Goal: Task Accomplishment & Management: Use online tool/utility

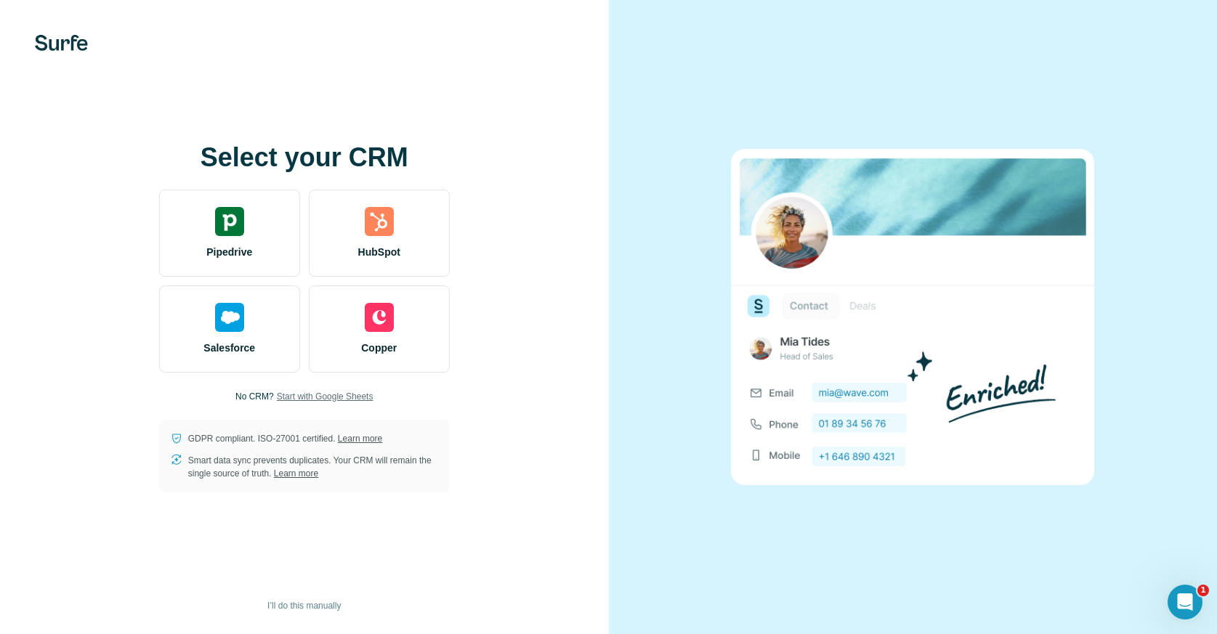
drag, startPoint x: 342, startPoint y: 403, endPoint x: 300, endPoint y: 399, distance: 42.4
click at [328, 392] on span "Start with Google Sheets" at bounding box center [325, 396] width 97 height 13
click at [317, 608] on span "I’ll do this manually" at bounding box center [303, 606] width 73 height 13
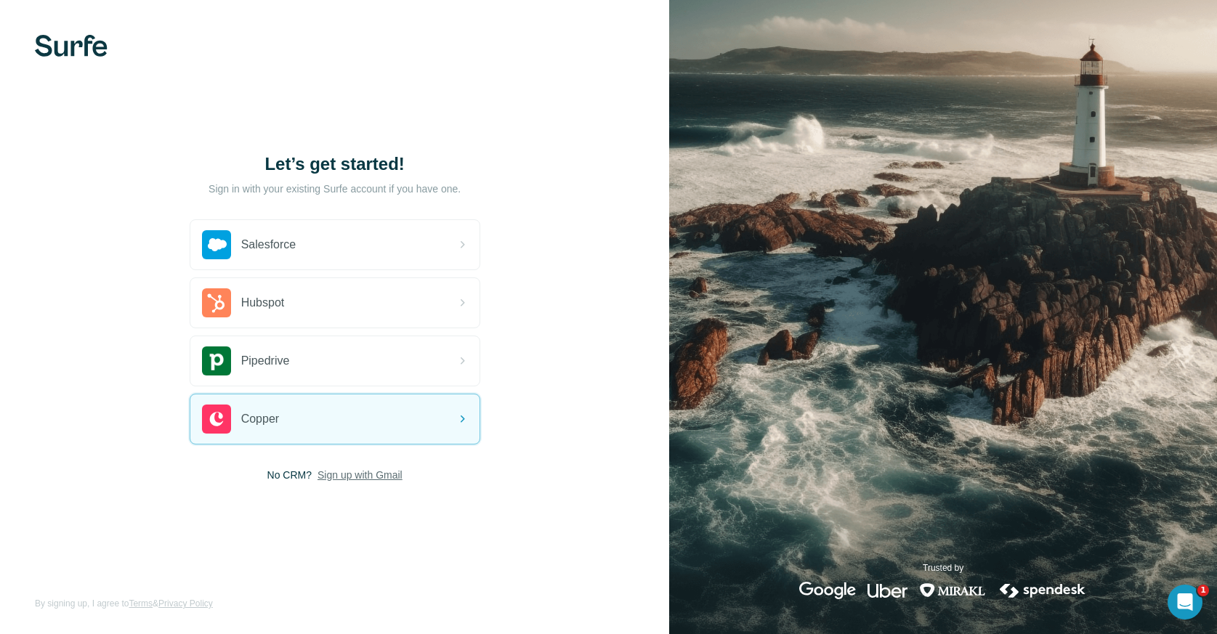
click at [365, 475] on span "Sign up with Gmail" at bounding box center [360, 475] width 85 height 15
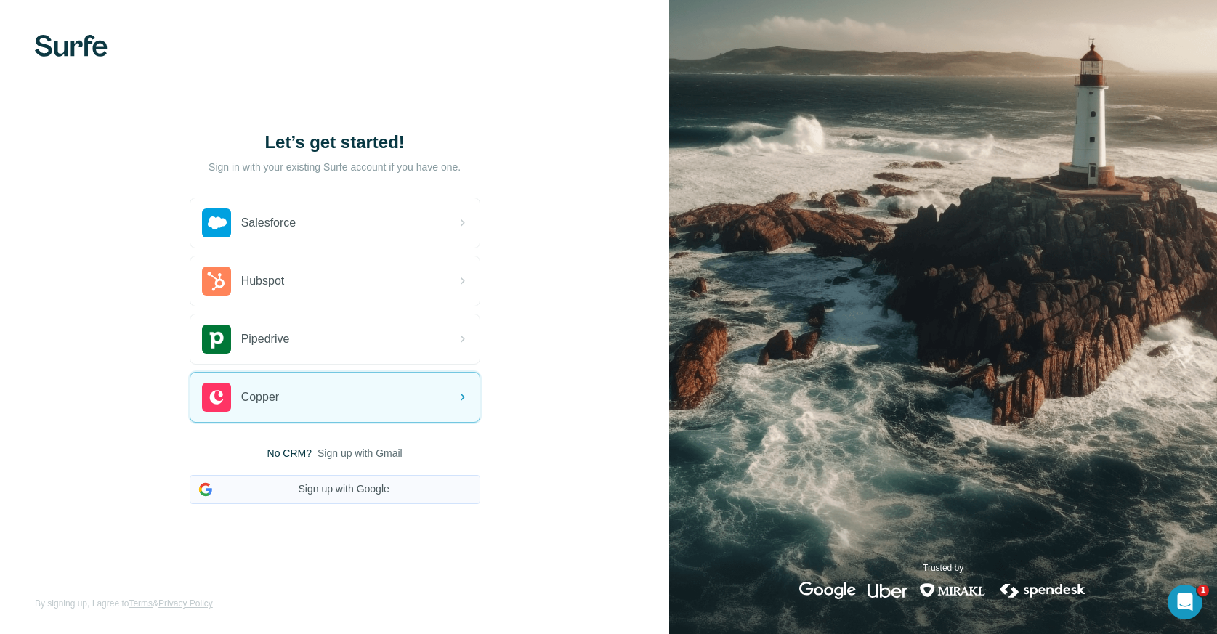
click at [379, 493] on button "Sign up with Google" at bounding box center [335, 489] width 291 height 29
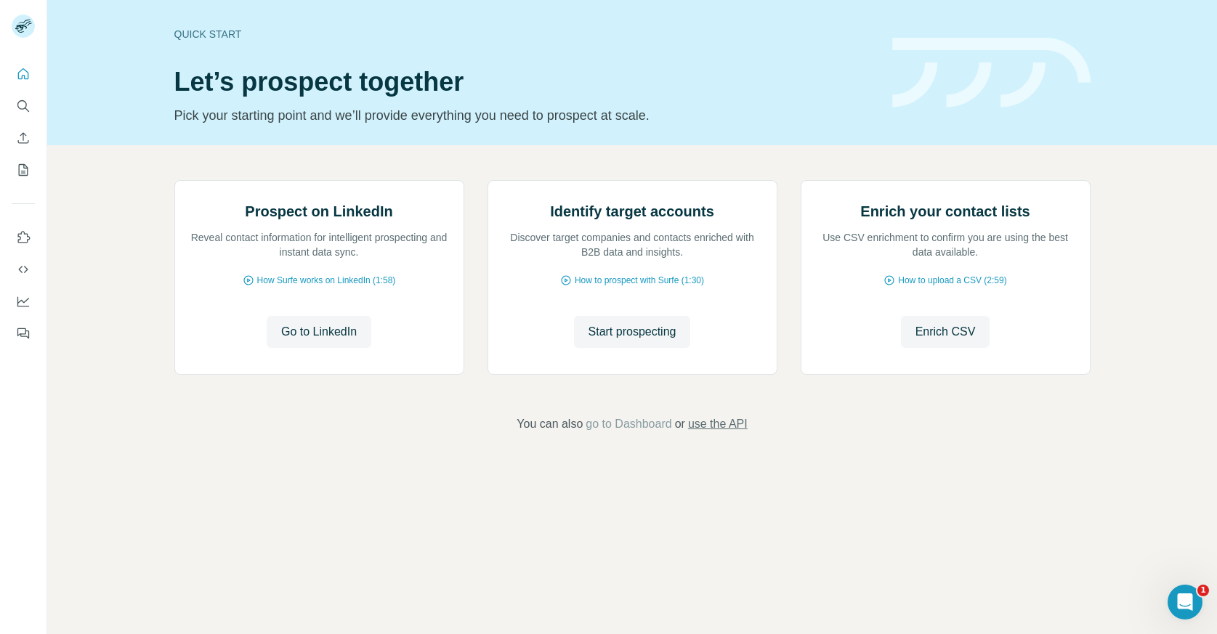
click at [717, 433] on span "use the API" at bounding box center [718, 424] width 60 height 17
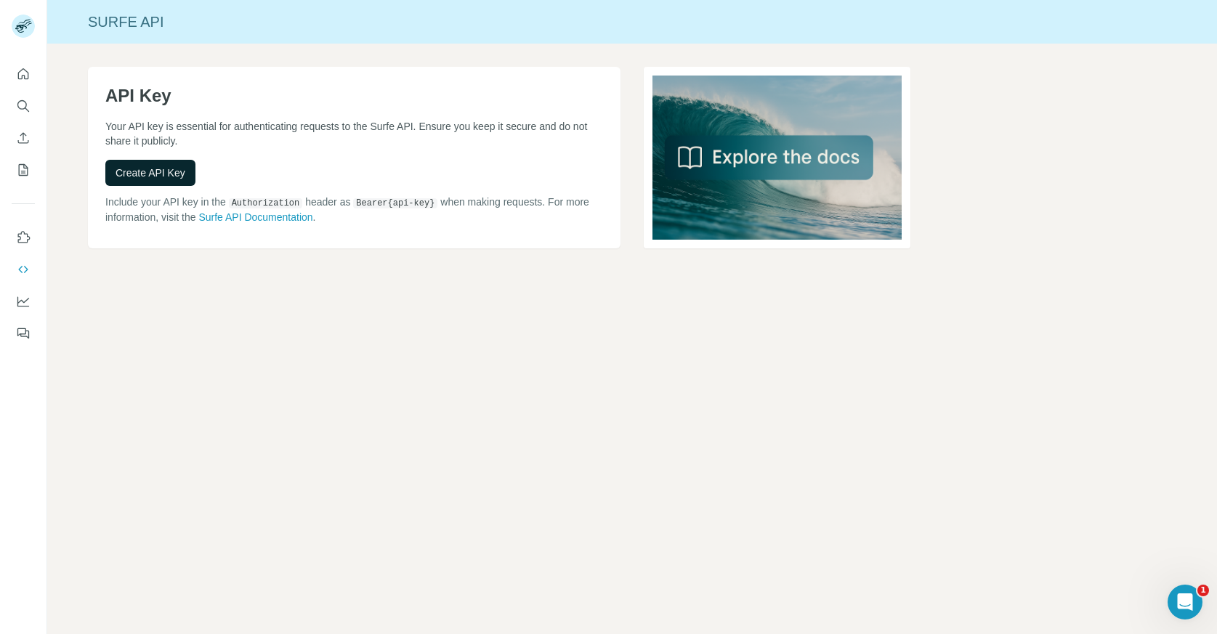
click at [152, 166] on span "Create API Key" at bounding box center [151, 173] width 70 height 15
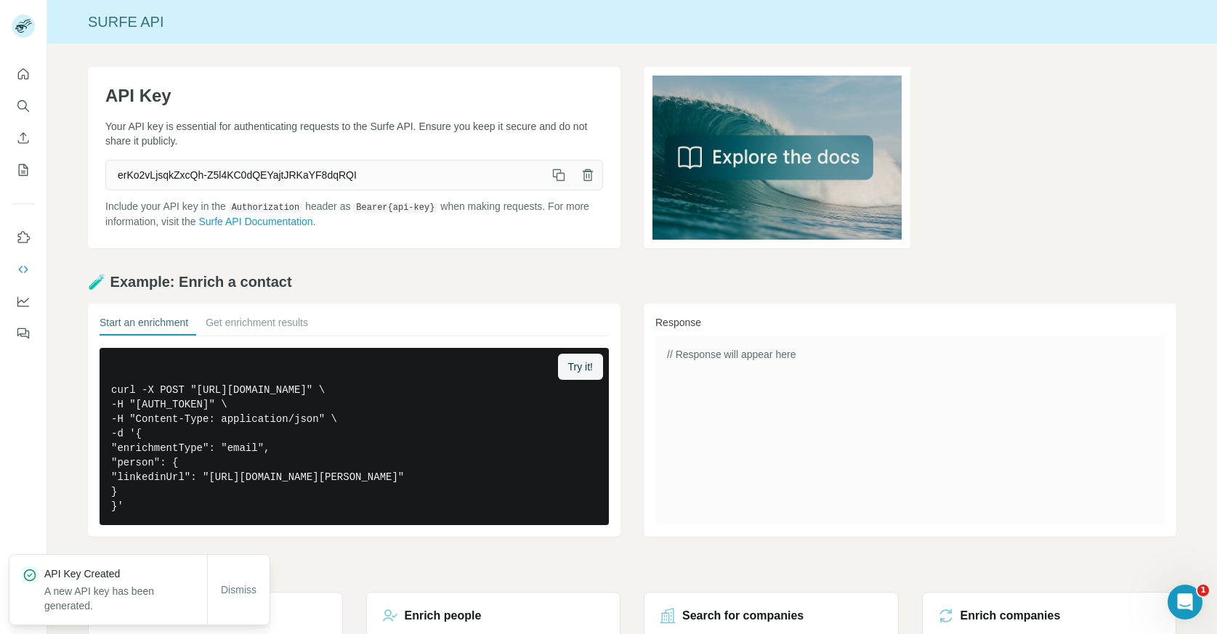
scroll to position [2, 0]
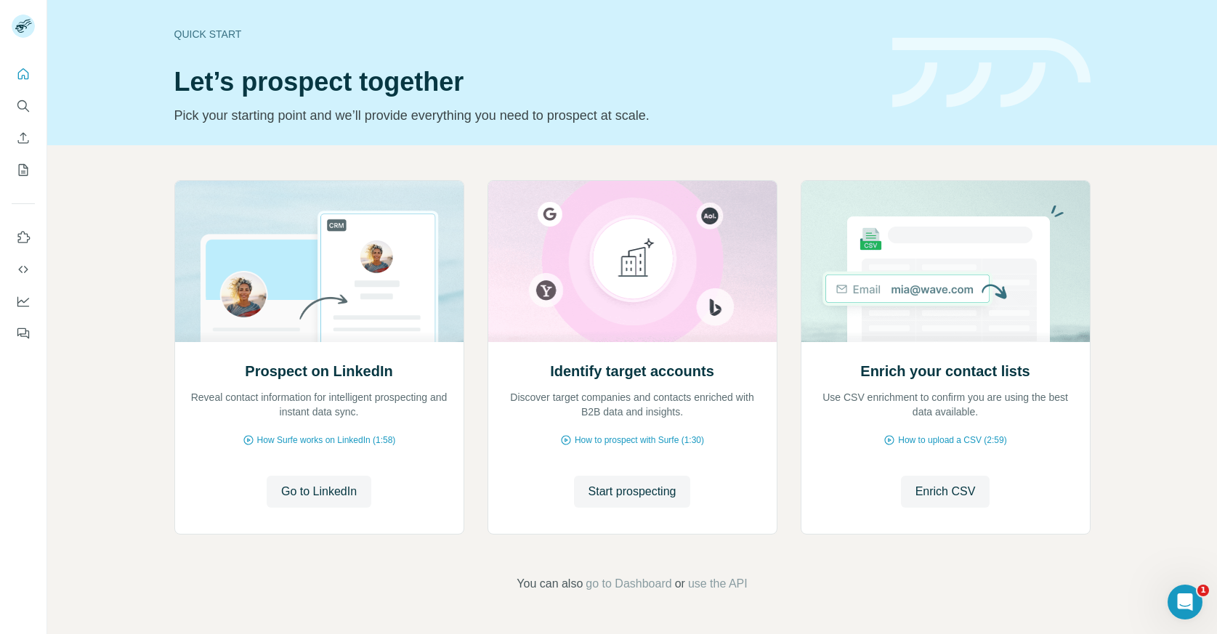
click at [92, 267] on div "Prospect on LinkedIn Reveal contact information for intelligent prospecting and…" at bounding box center [632, 386] width 1170 height 483
click at [81, 278] on div "Prospect on LinkedIn Reveal contact information for intelligent prospecting and…" at bounding box center [632, 386] width 1170 height 483
click at [71, 272] on div "Prospect on LinkedIn Reveal contact information for intelligent prospecting and…" at bounding box center [632, 386] width 1170 height 483
click at [24, 261] on button "Use Surfe API" at bounding box center [23, 270] width 23 height 26
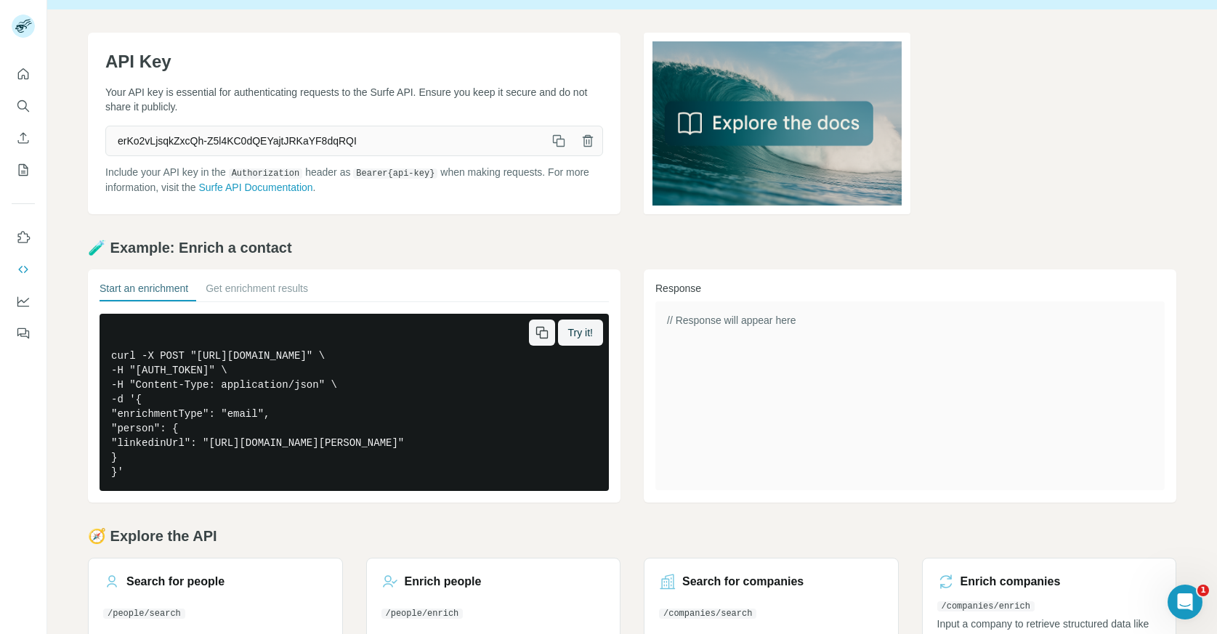
scroll to position [36, 0]
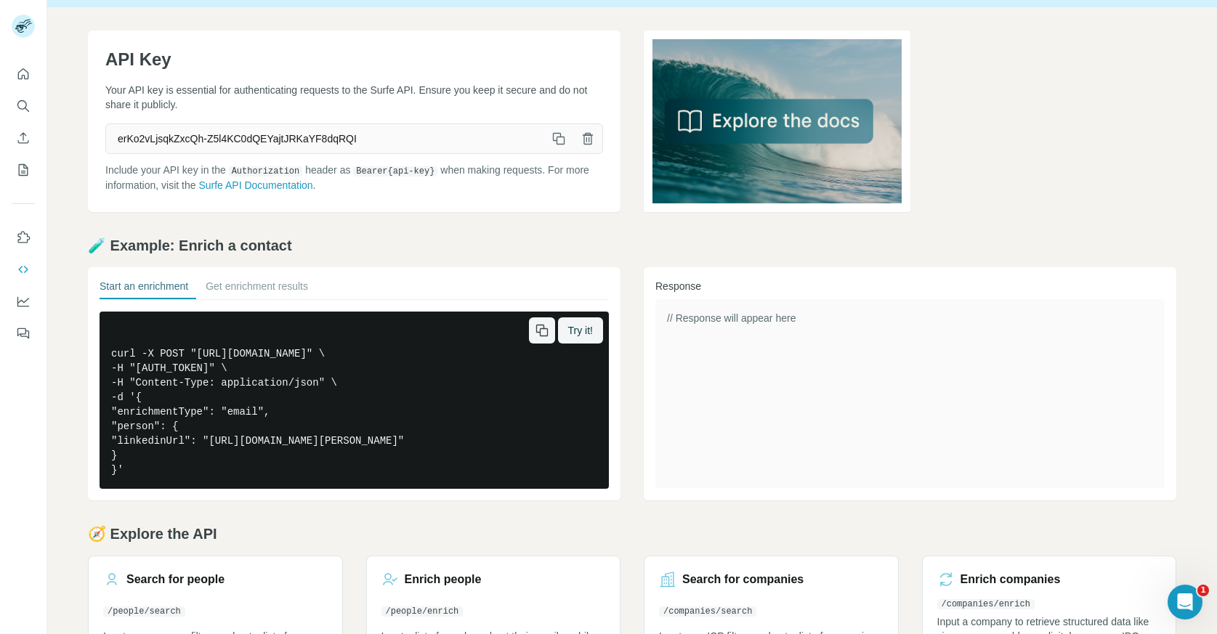
click at [539, 328] on icon "button" at bounding box center [543, 332] width 8 height 8
click at [557, 140] on icon "button" at bounding box center [561, 141] width 8 height 8
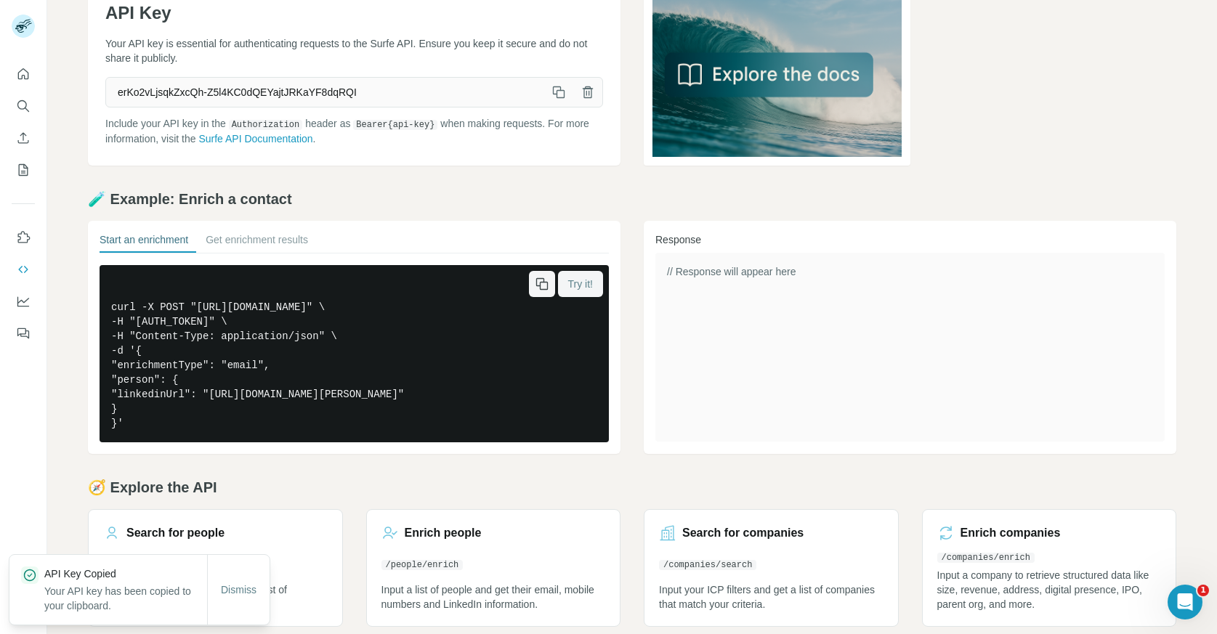
scroll to position [99, 0]
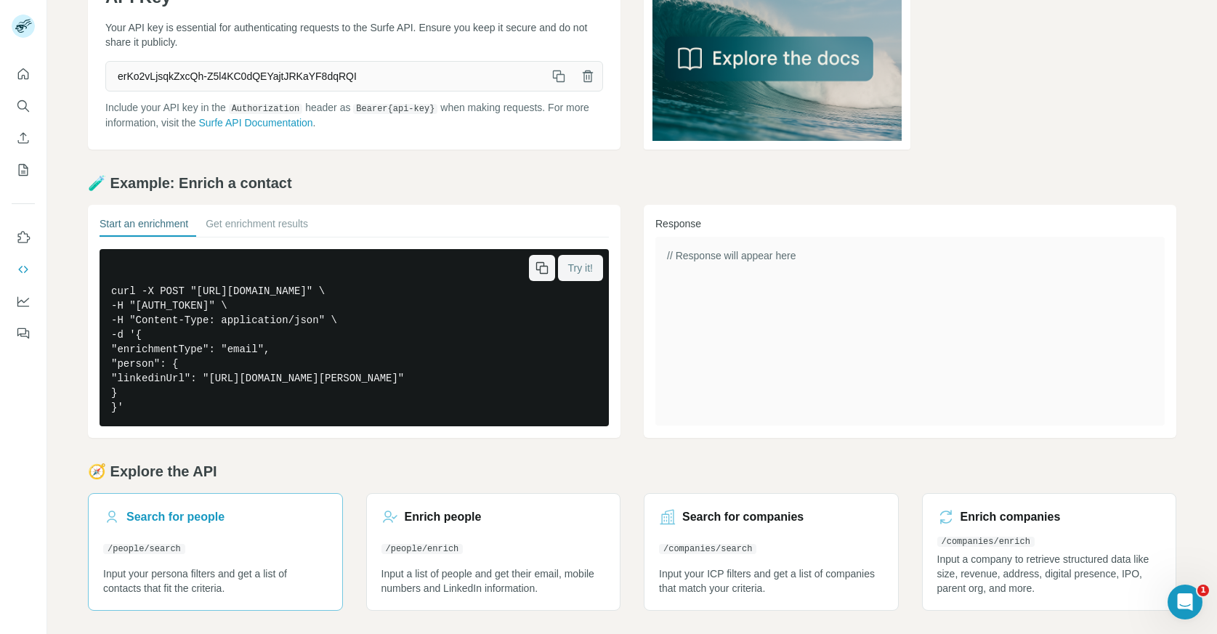
click at [205, 528] on link "Search for people /people/search Input your persona filters and get a list of c…" at bounding box center [215, 552] width 255 height 118
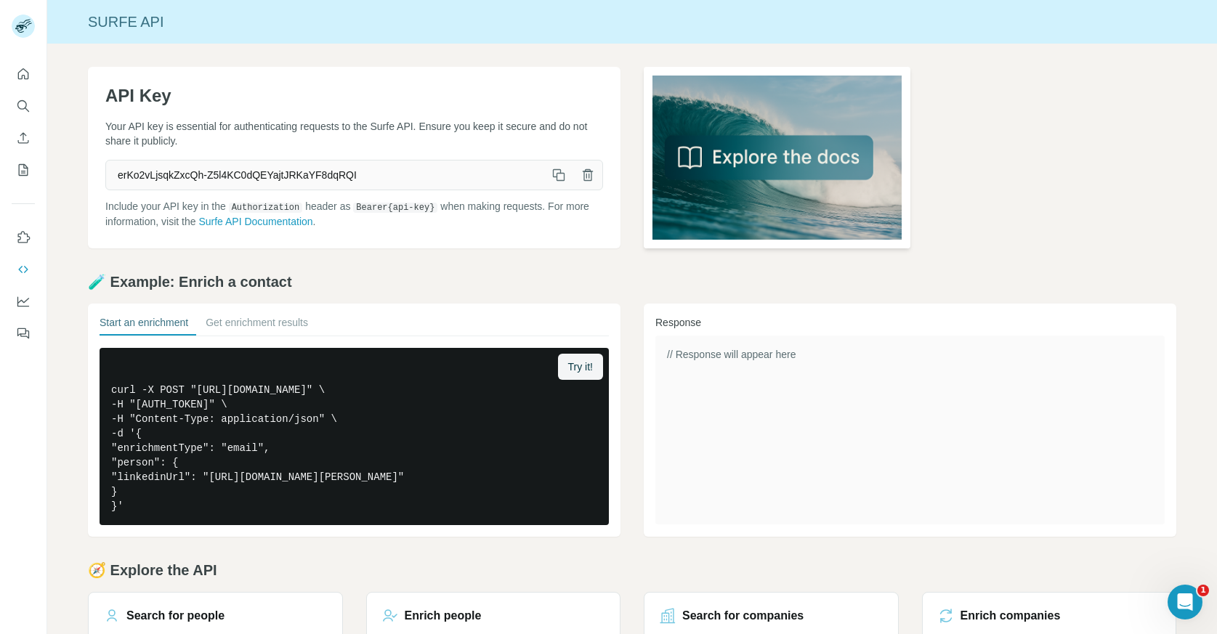
click at [764, 168] on img at bounding box center [777, 158] width 267 height 182
click at [557, 175] on icon "button" at bounding box center [559, 175] width 15 height 15
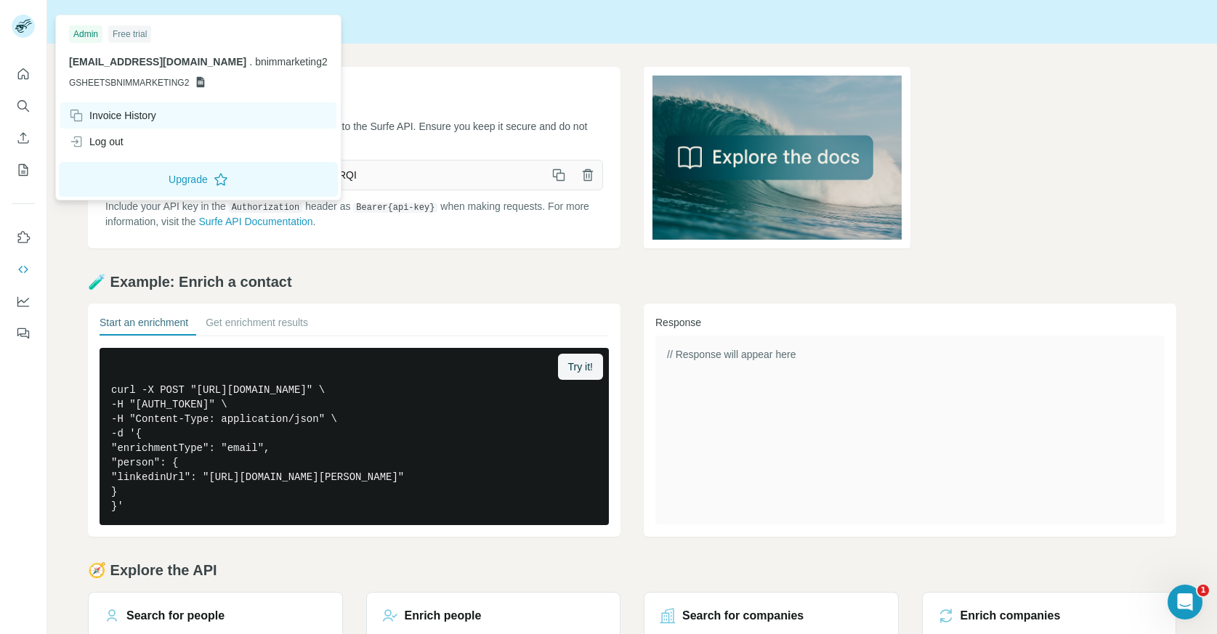
click at [113, 118] on div "Invoice History" at bounding box center [112, 115] width 87 height 15
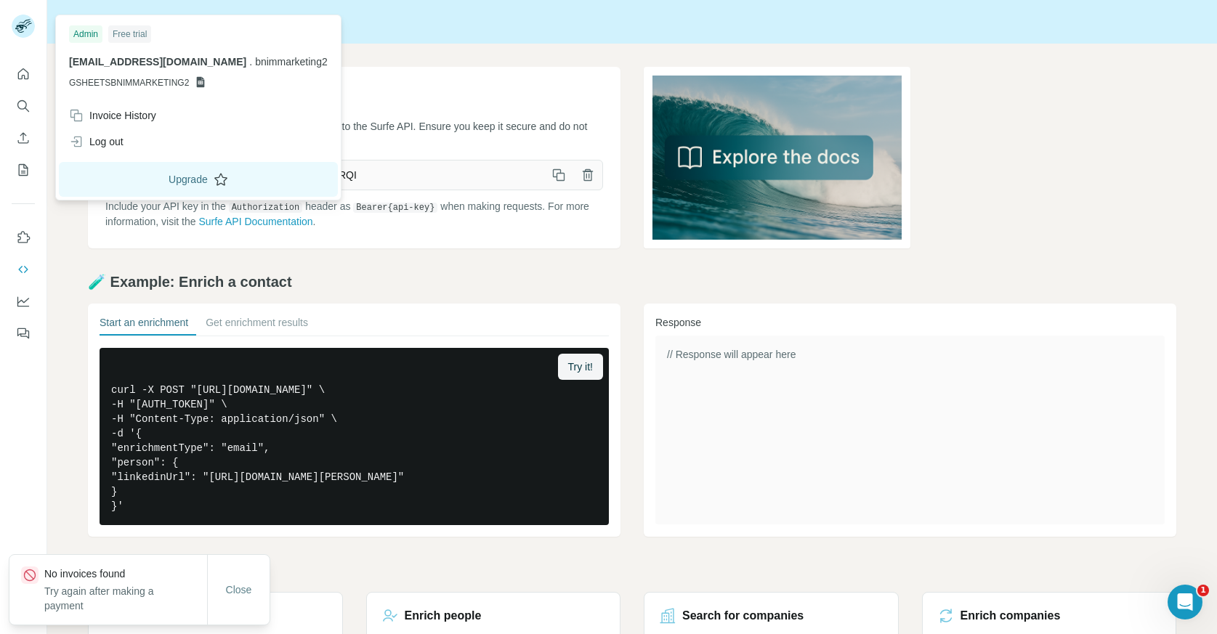
click at [152, 176] on button "Upgrade" at bounding box center [198, 179] width 279 height 35
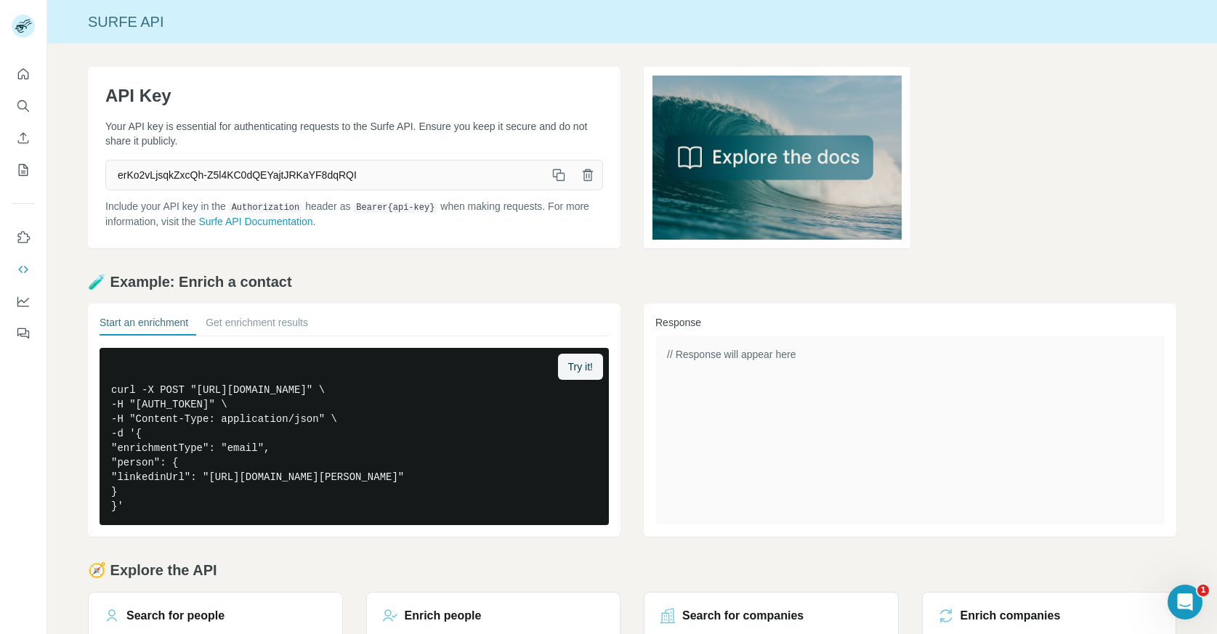
click at [555, 172] on icon "button" at bounding box center [559, 175] width 15 height 15
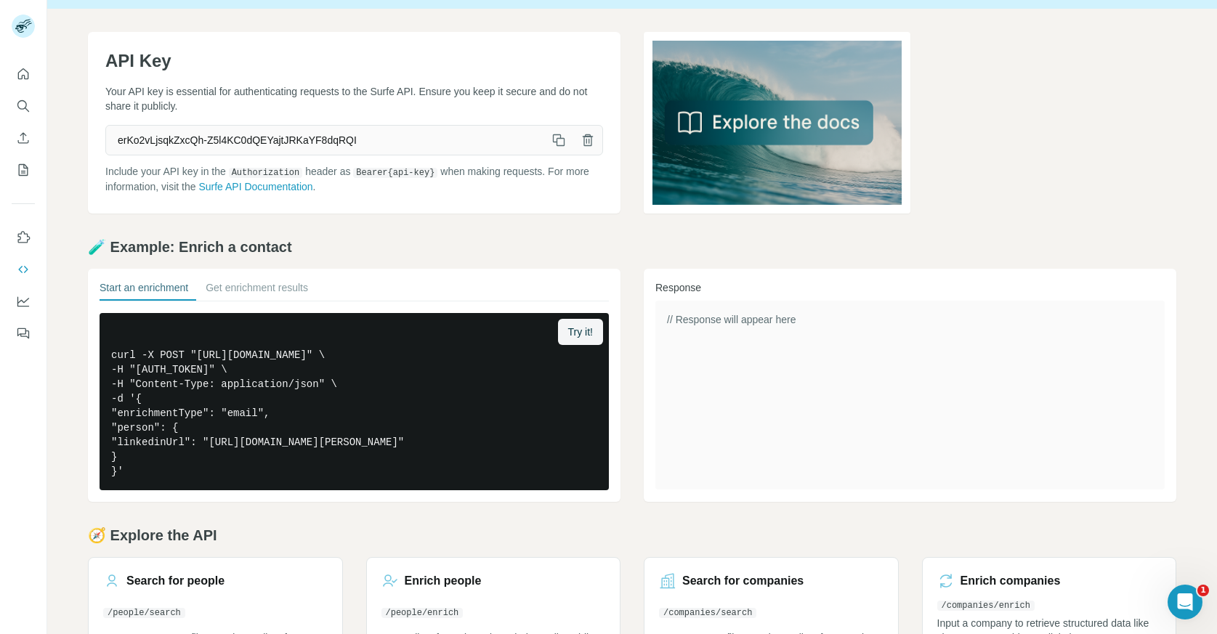
scroll to position [32, 0]
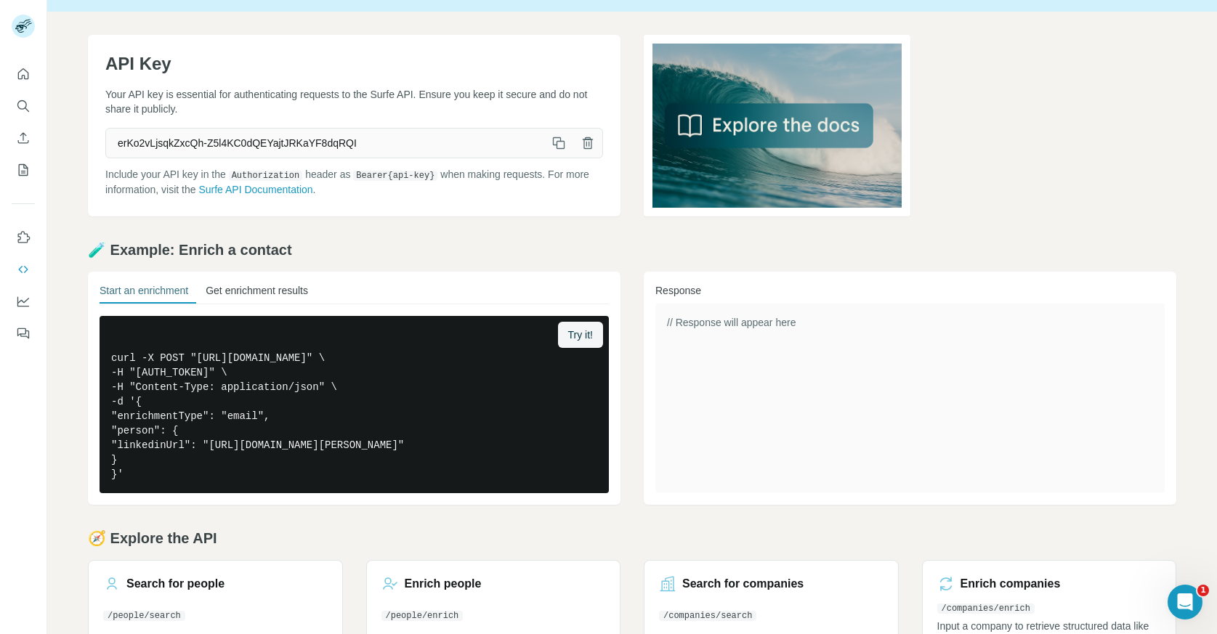
click at [304, 291] on button "Get enrichment results" at bounding box center [257, 293] width 102 height 20
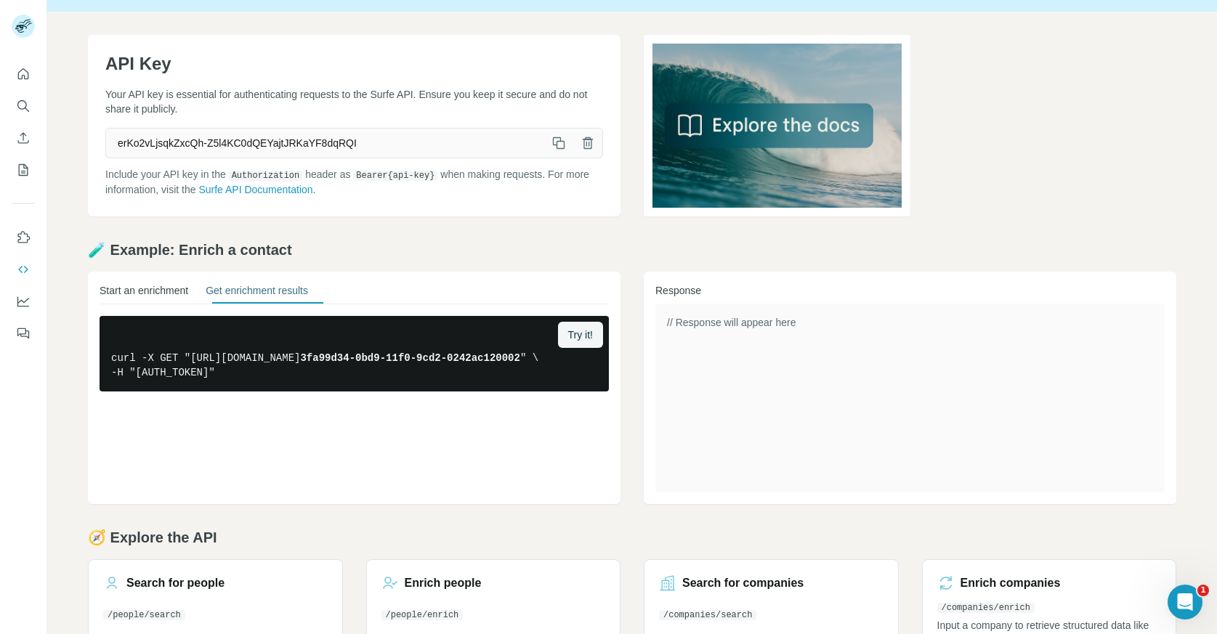
click at [155, 287] on button "Start an enrichment" at bounding box center [144, 293] width 89 height 20
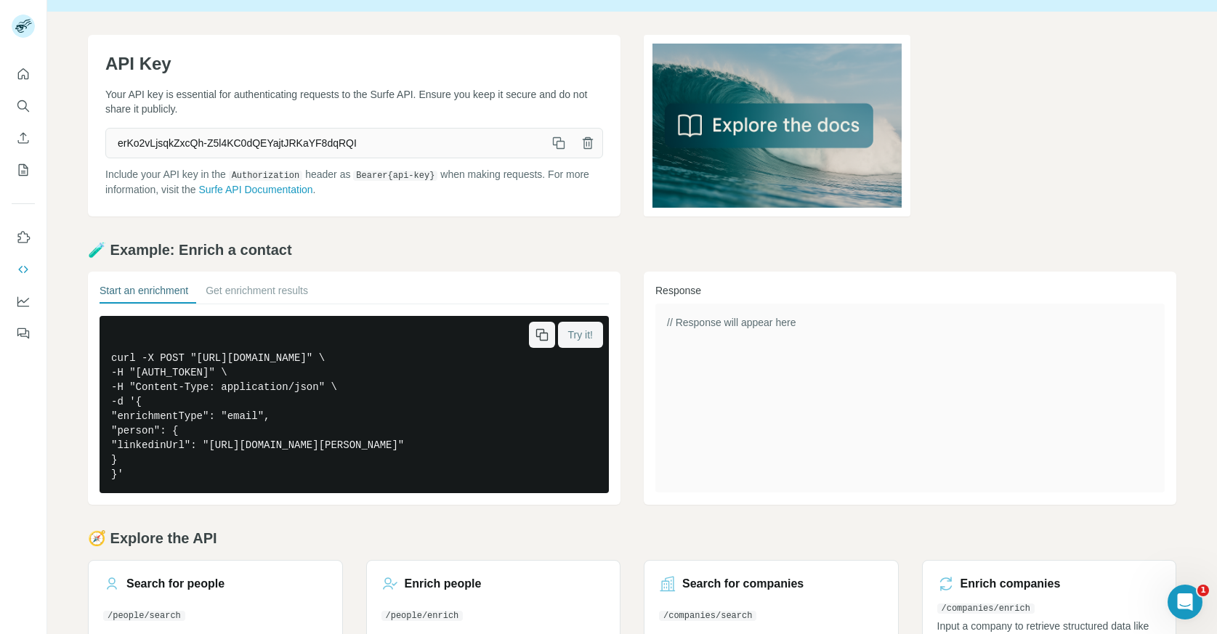
click at [578, 334] on span "Try it!" at bounding box center [580, 335] width 25 height 15
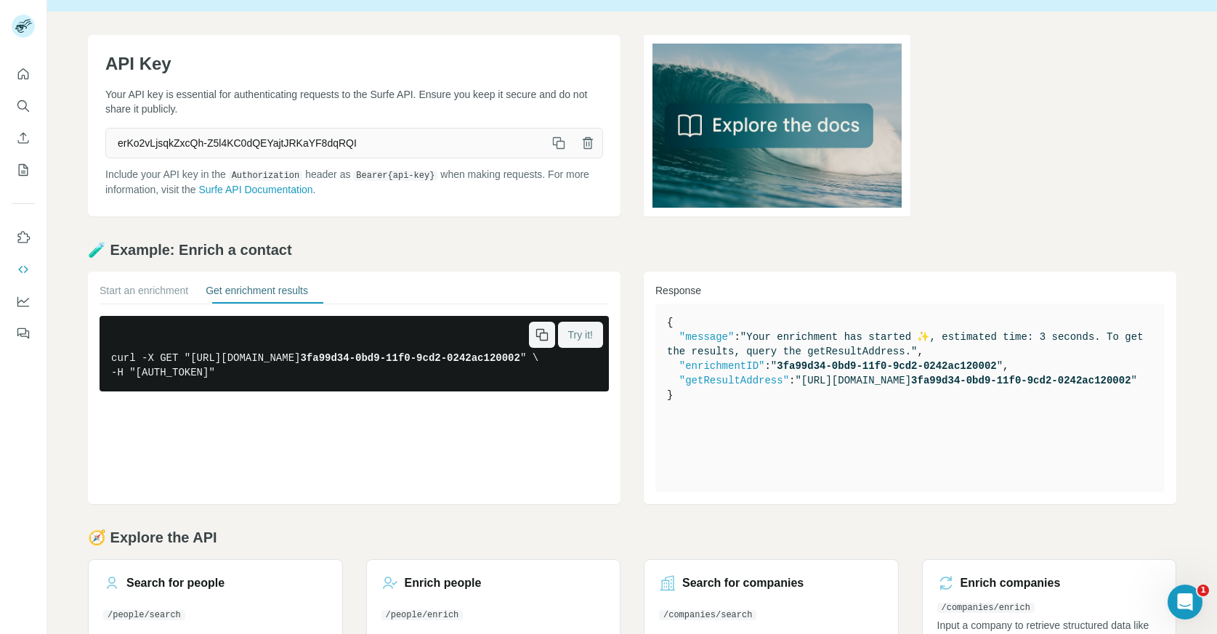
click at [578, 456] on div "Start an enrichment Get enrichment results Try it! curl -X GET "https://api.sur…" at bounding box center [354, 388] width 533 height 233
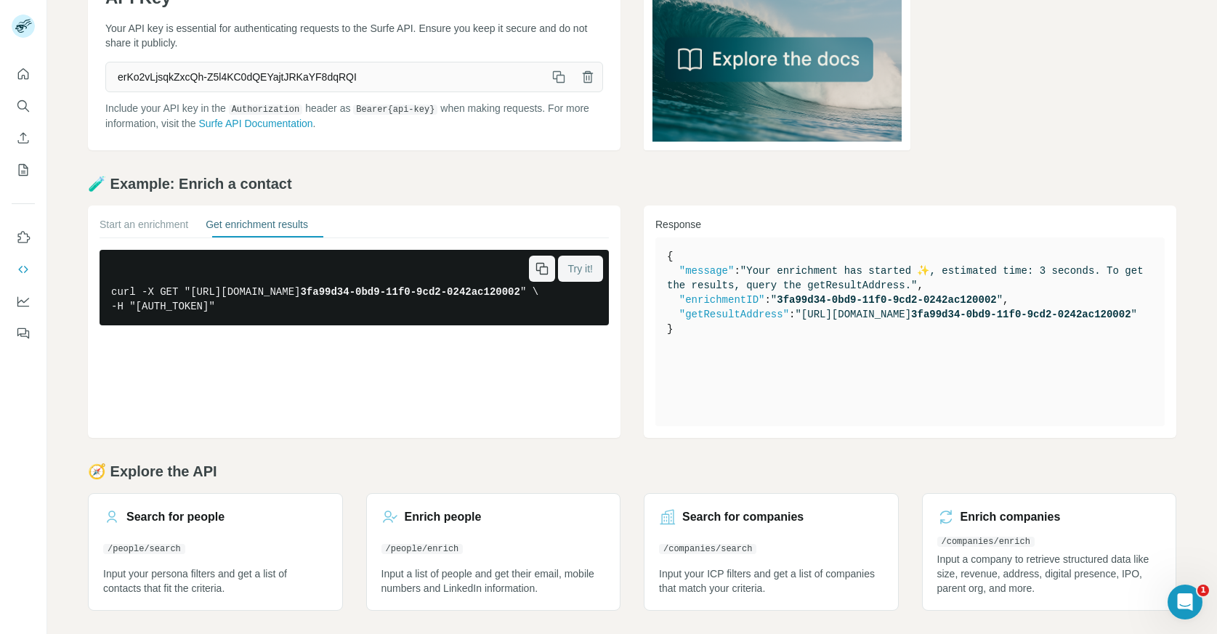
scroll to position [0, 0]
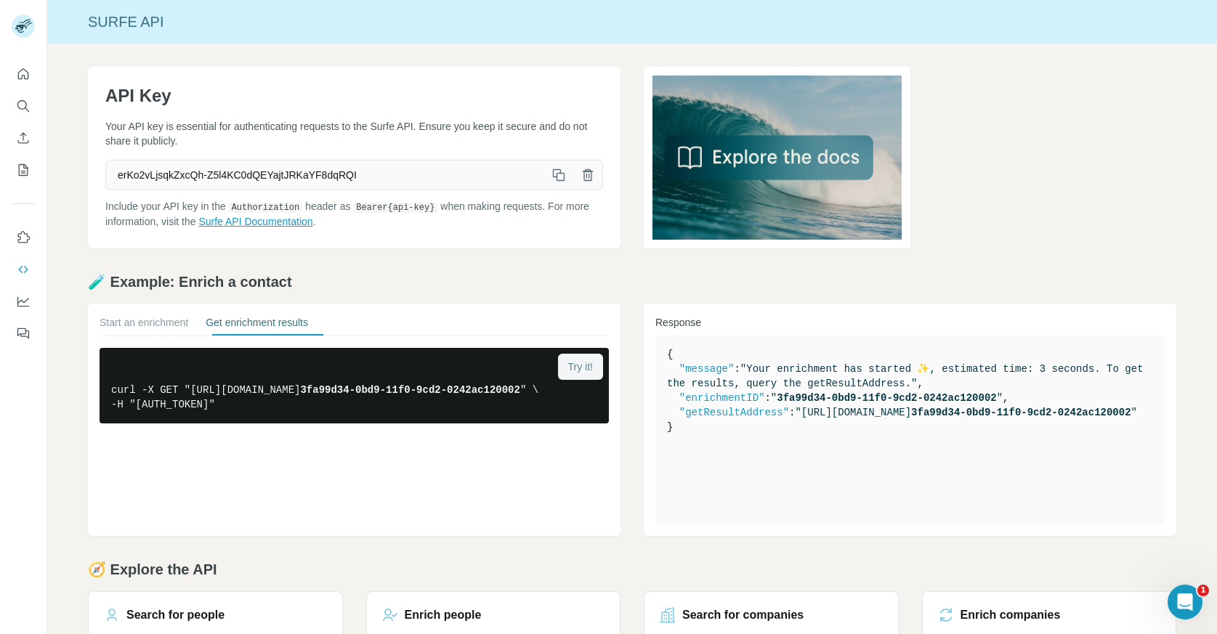
click at [312, 220] on link "Surfe API Documentation" at bounding box center [255, 222] width 114 height 12
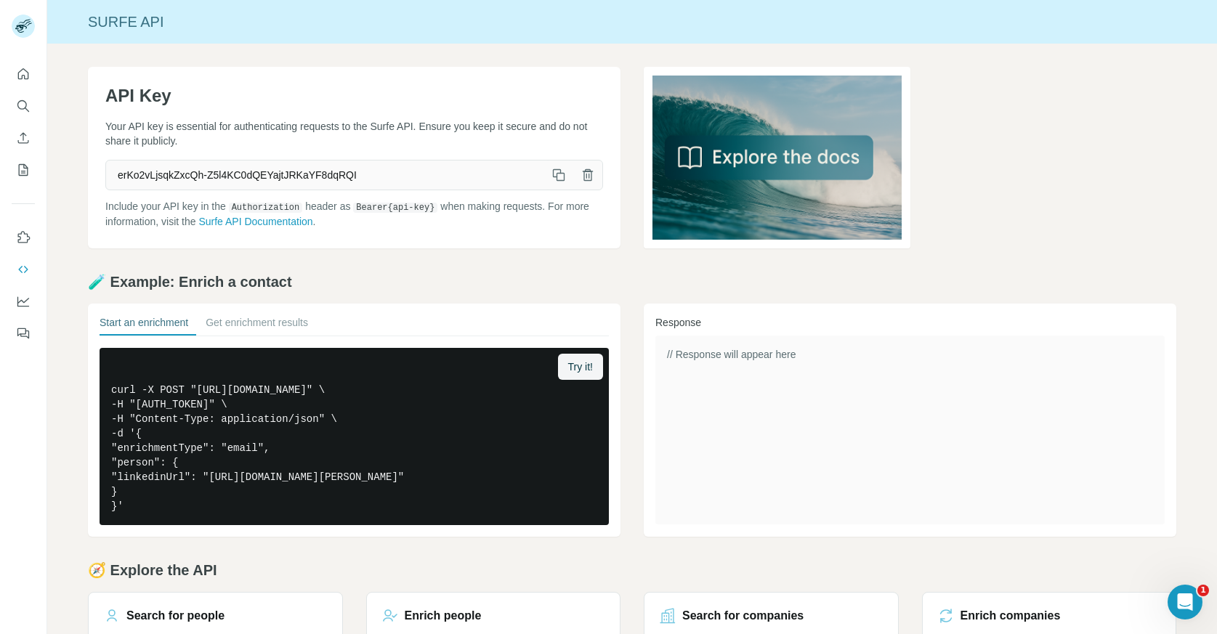
click at [559, 174] on icon "button" at bounding box center [559, 175] width 15 height 15
click at [23, 72] on icon "Quick start" at bounding box center [23, 74] width 15 height 15
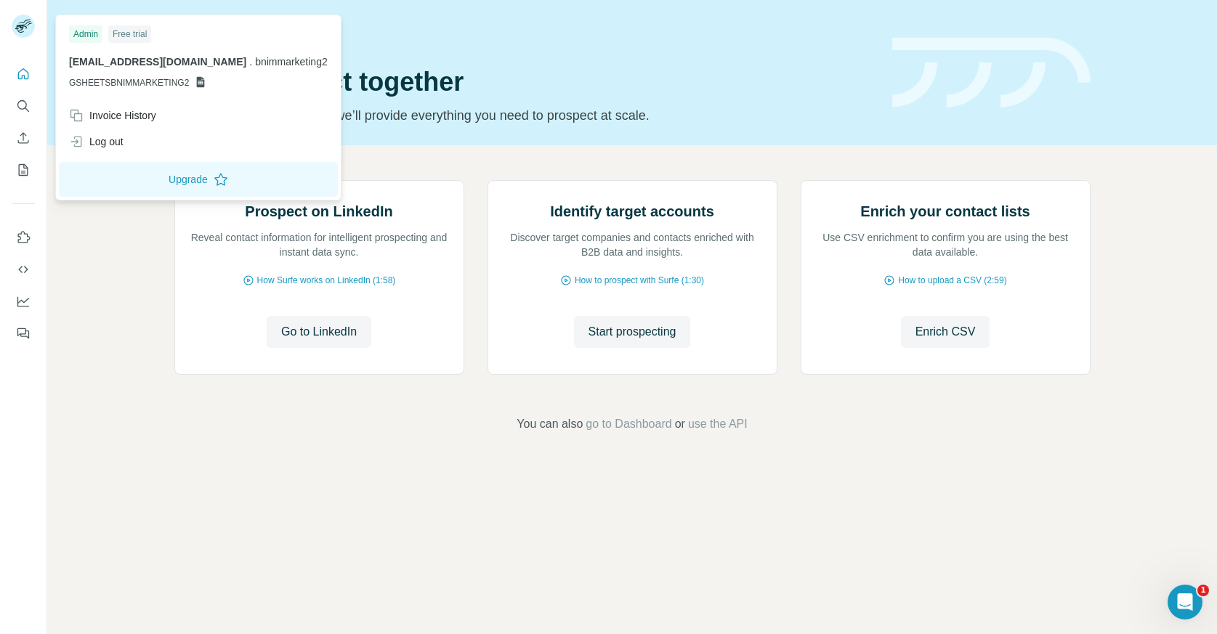
click at [22, 27] on icon at bounding box center [21, 29] width 12 height 8
click at [141, 118] on div "Invoice History" at bounding box center [112, 115] width 87 height 15
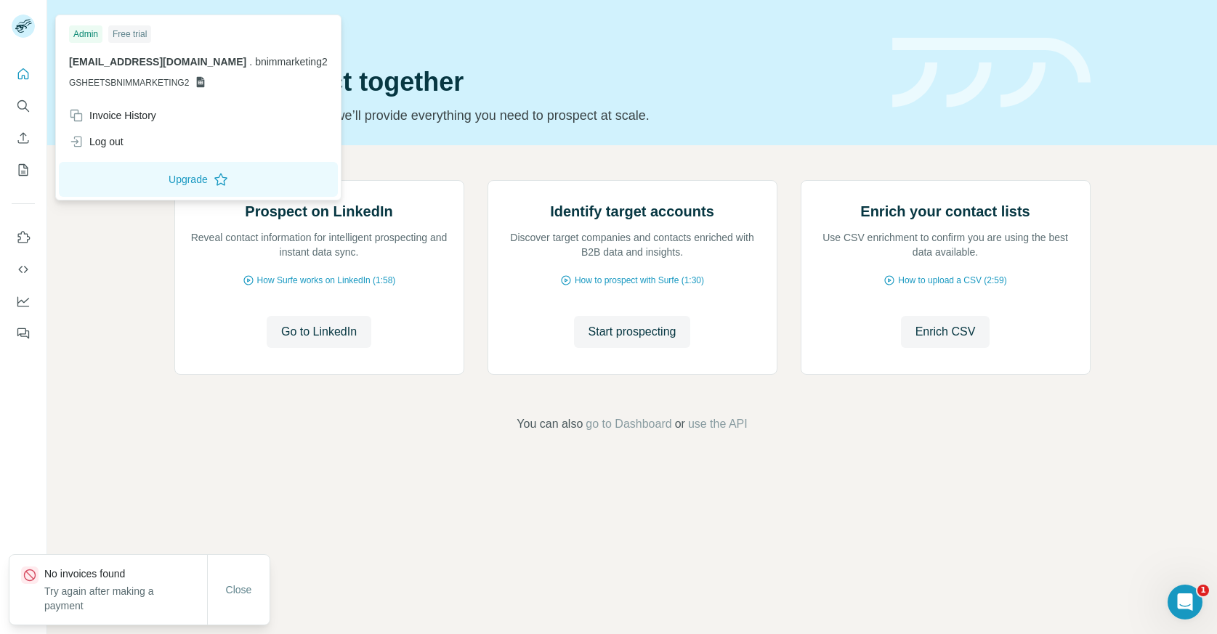
click at [124, 583] on div "No invoices found Try again after making a payment" at bounding box center [125, 590] width 163 height 47
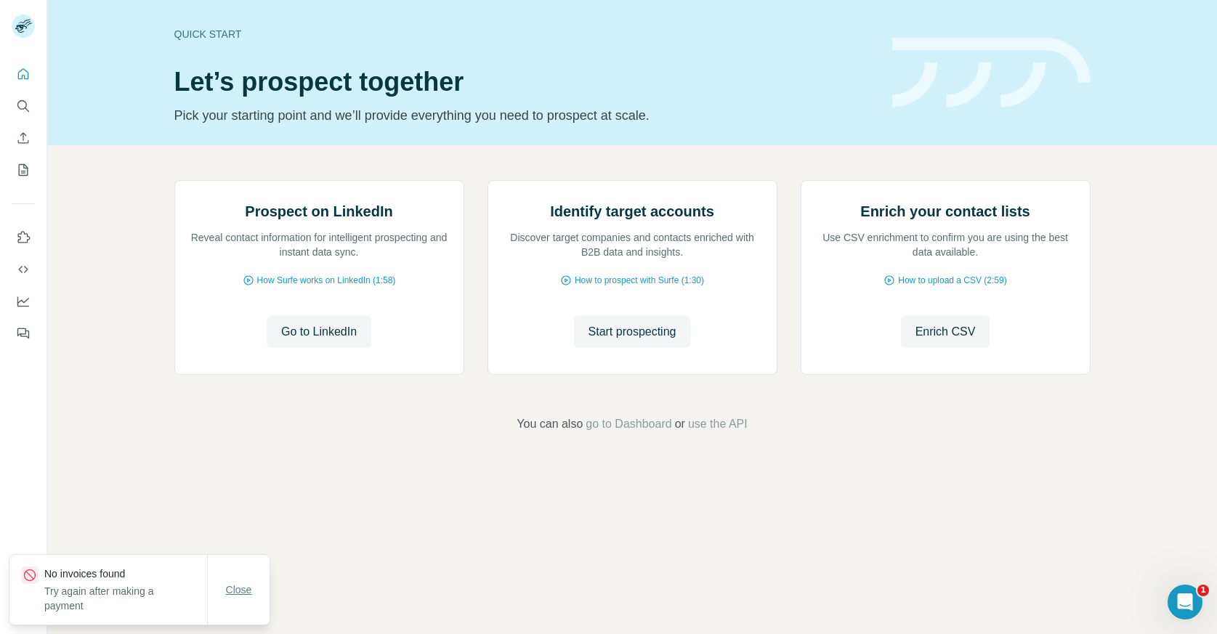
click at [230, 591] on span "Close" at bounding box center [239, 590] width 26 height 15
